Goal: Book appointment/travel/reservation

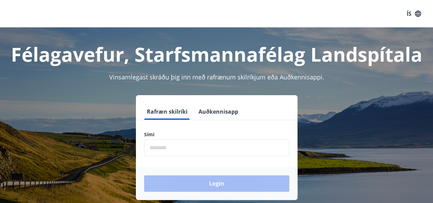
click at [201, 144] on input "phone" at bounding box center [216, 147] width 145 height 17
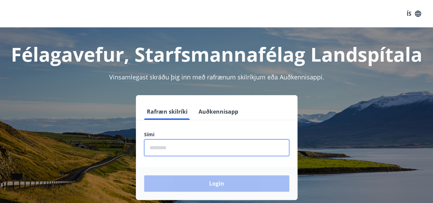
type input "********"
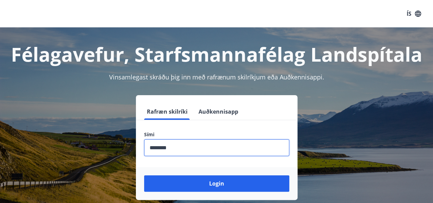
click at [144, 175] on button "Login" at bounding box center [216, 183] width 145 height 16
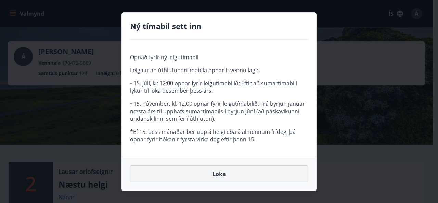
click at [220, 174] on button "Loka" at bounding box center [219, 173] width 178 height 17
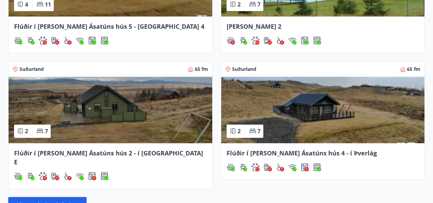
scroll to position [447, 0]
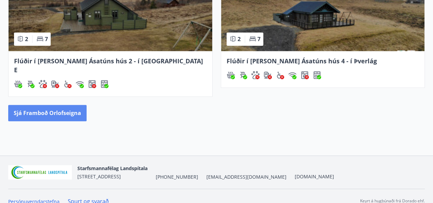
click at [59, 105] on button "Sjá framboð orlofseigna" at bounding box center [47, 113] width 78 height 16
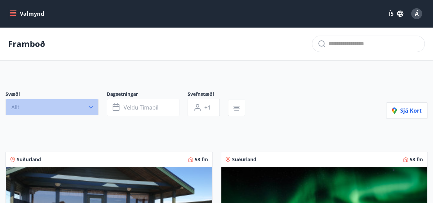
click at [92, 104] on icon "button" at bounding box center [90, 107] width 7 height 7
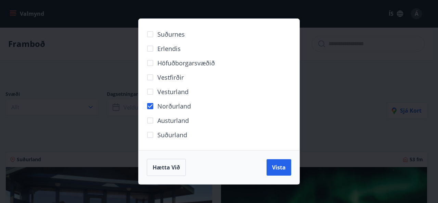
click at [282, 168] on span "Vista" at bounding box center [279, 168] width 14 height 8
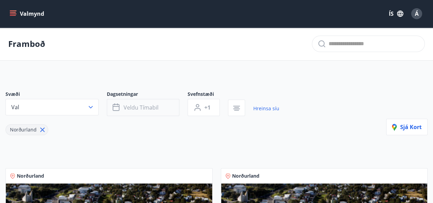
click at [147, 106] on span "Veldu tímabil" at bounding box center [141, 108] width 35 height 8
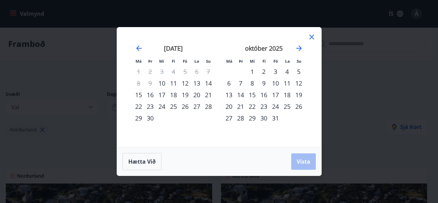
click at [161, 94] on div "17" at bounding box center [162, 95] width 12 height 12
click at [172, 94] on div "18" at bounding box center [174, 95] width 12 height 12
click at [304, 165] on span "Vista" at bounding box center [304, 162] width 14 height 8
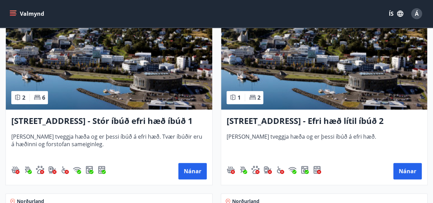
scroll to position [171, 0]
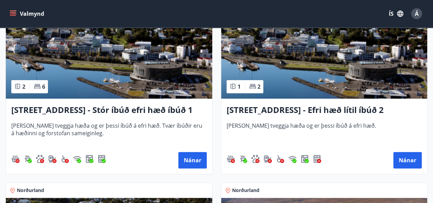
click at [91, 107] on h3 "Hrafnagilsstræti 23 - Stór íbúð efri hæð íbúð 1" at bounding box center [108, 110] width 195 height 12
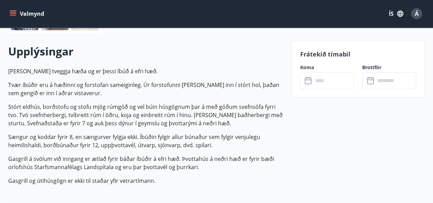
scroll to position [171, 0]
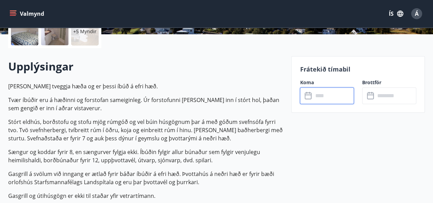
click at [322, 97] on input "text" at bounding box center [333, 95] width 41 height 17
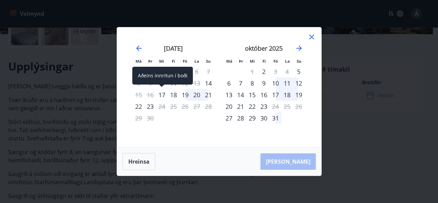
click at [164, 95] on div "17" at bounding box center [162, 95] width 12 height 12
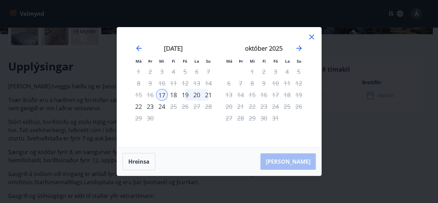
click at [173, 95] on div "18" at bounding box center [174, 95] width 12 height 12
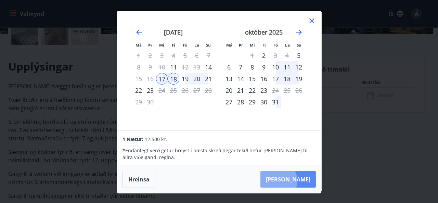
click at [299, 180] on button "Taka Frá" at bounding box center [288, 179] width 55 height 16
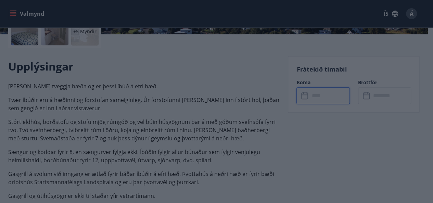
type input "******"
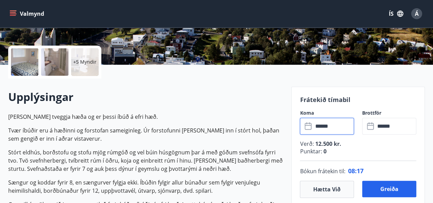
scroll to position [137, 0]
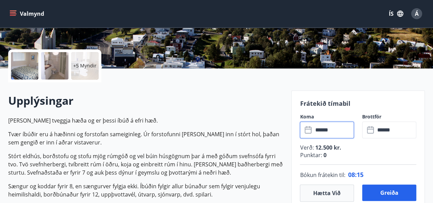
click at [28, 63] on div at bounding box center [24, 65] width 27 height 27
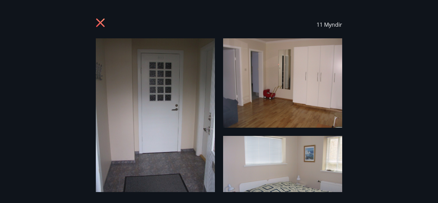
click at [167, 122] on img at bounding box center [155, 117] width 119 height 159
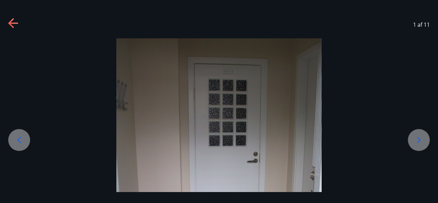
click at [424, 140] on icon at bounding box center [419, 140] width 11 height 11
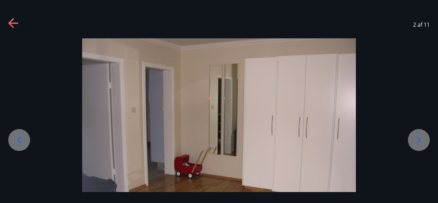
click at [424, 140] on icon at bounding box center [419, 140] width 11 height 11
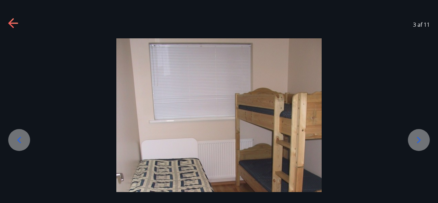
click at [424, 140] on icon at bounding box center [419, 140] width 11 height 11
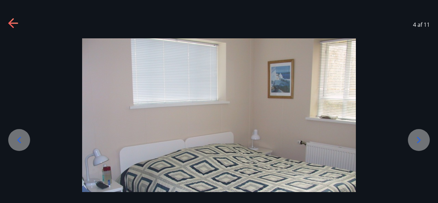
click at [424, 140] on icon at bounding box center [419, 140] width 11 height 11
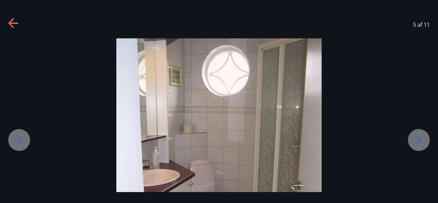
click at [424, 140] on icon at bounding box center [419, 140] width 11 height 11
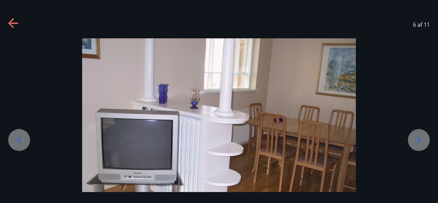
click at [424, 140] on icon at bounding box center [419, 140] width 11 height 11
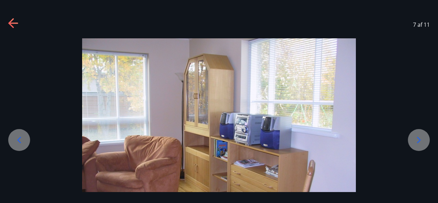
click at [424, 140] on icon at bounding box center [419, 140] width 11 height 11
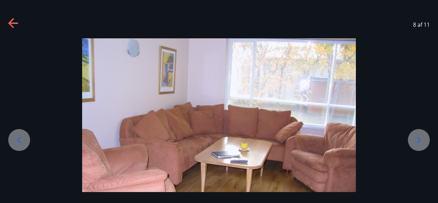
click at [22, 139] on icon at bounding box center [19, 140] width 11 height 11
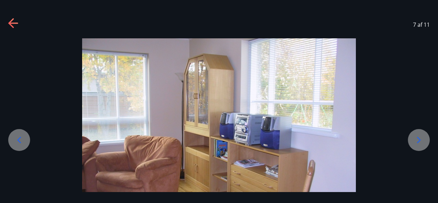
click at [417, 138] on icon at bounding box center [419, 140] width 11 height 11
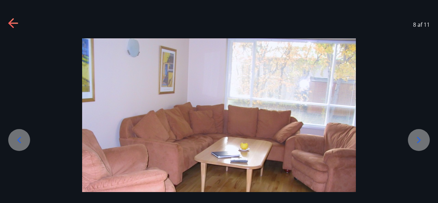
click at [417, 138] on icon at bounding box center [419, 140] width 11 height 11
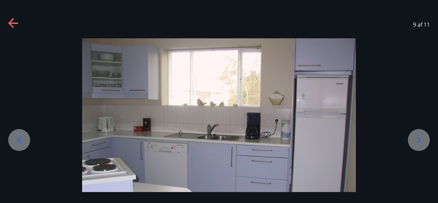
click at [417, 138] on icon at bounding box center [419, 140] width 11 height 11
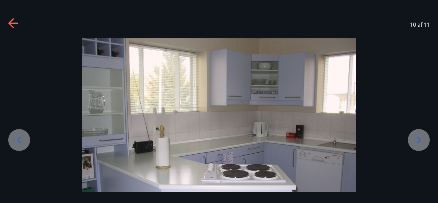
click at [417, 138] on icon at bounding box center [419, 140] width 11 height 11
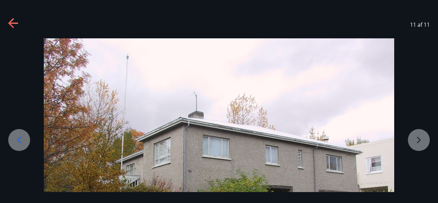
click at [417, 138] on div at bounding box center [219, 169] width 438 height 263
click at [12, 22] on icon at bounding box center [13, 23] width 11 height 11
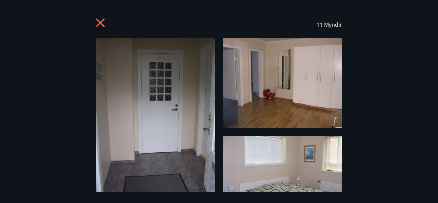
click at [98, 21] on icon at bounding box center [100, 22] width 9 height 9
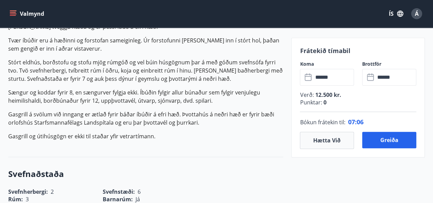
scroll to position [240, 0]
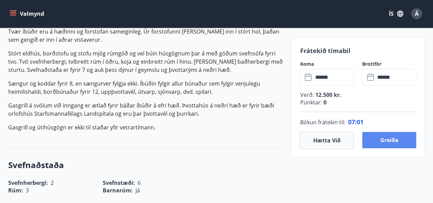
click at [395, 141] on button "Greiða" at bounding box center [389, 140] width 54 height 16
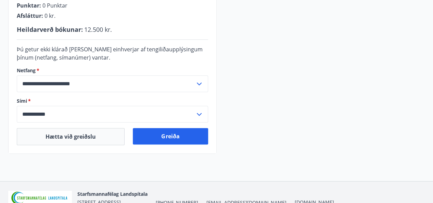
scroll to position [240, 0]
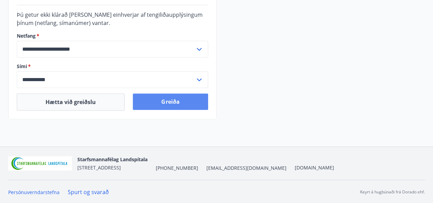
click at [181, 104] on button "Greiða" at bounding box center [170, 101] width 75 height 16
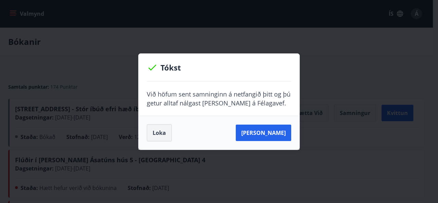
click at [161, 133] on button "Loka" at bounding box center [159, 132] width 25 height 17
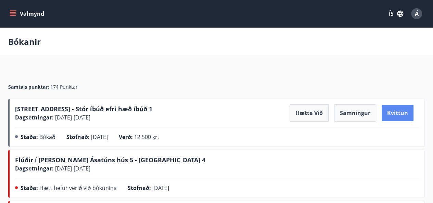
click at [407, 112] on button "Kvittun" at bounding box center [398, 113] width 32 height 16
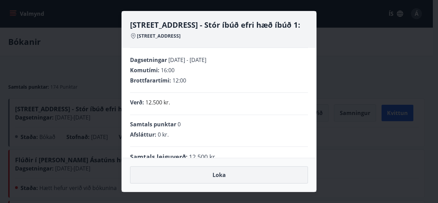
click at [227, 175] on button "Loka" at bounding box center [219, 174] width 178 height 17
